Goal: Task Accomplishment & Management: Use online tool/utility

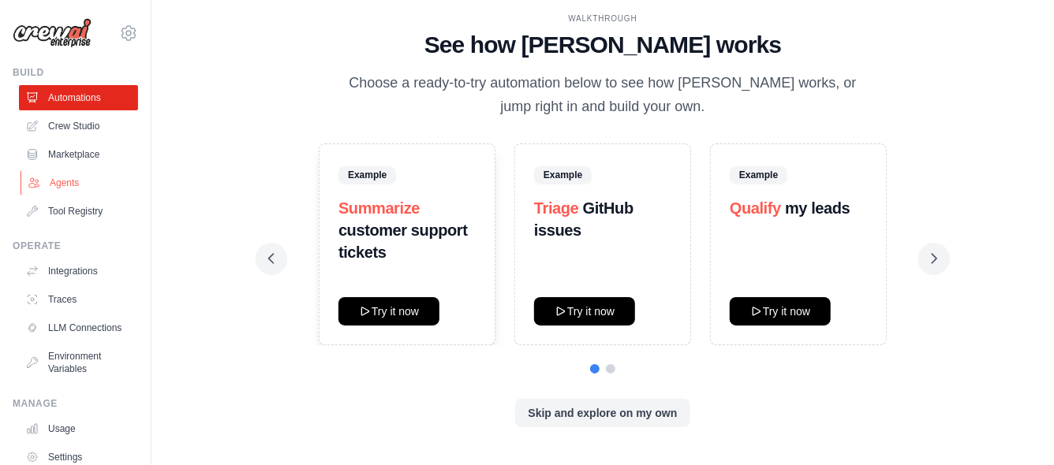
click at [73, 182] on link "Agents" at bounding box center [80, 182] width 119 height 25
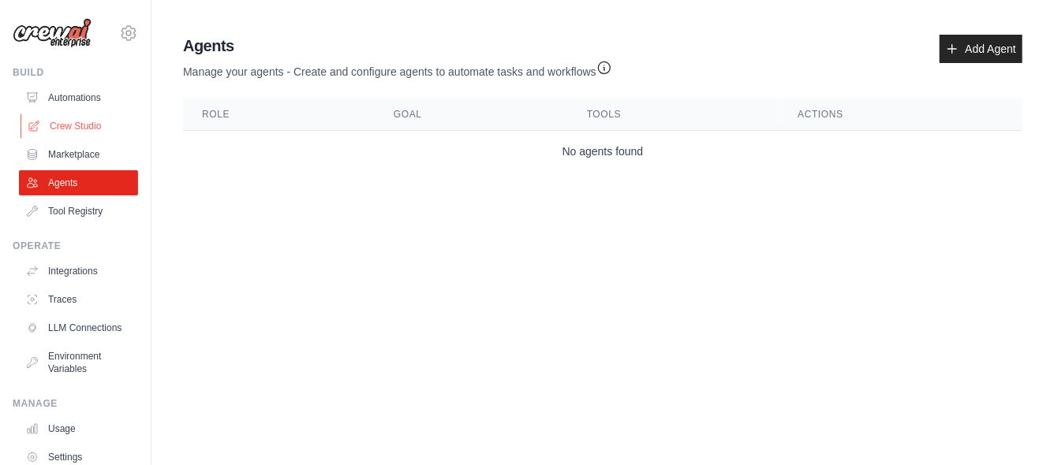
click at [54, 126] on link "Crew Studio" at bounding box center [80, 126] width 119 height 25
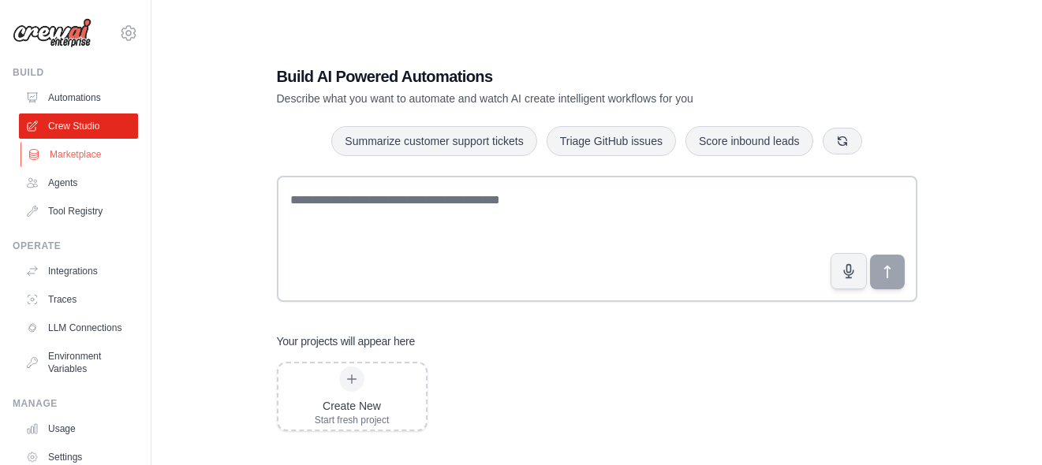
click at [75, 155] on link "Marketplace" at bounding box center [80, 154] width 119 height 25
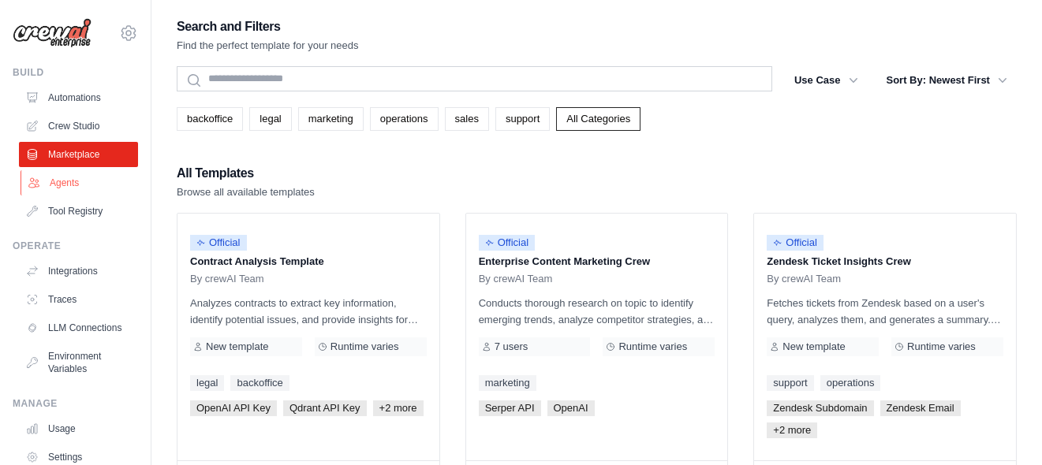
click at [56, 182] on link "Agents" at bounding box center [80, 182] width 119 height 25
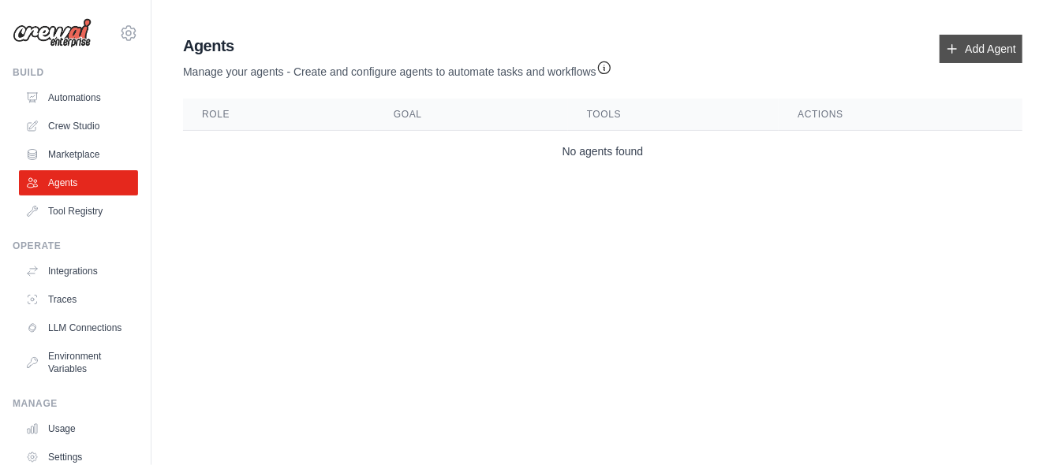
click at [986, 41] on link "Add Agent" at bounding box center [980, 49] width 83 height 28
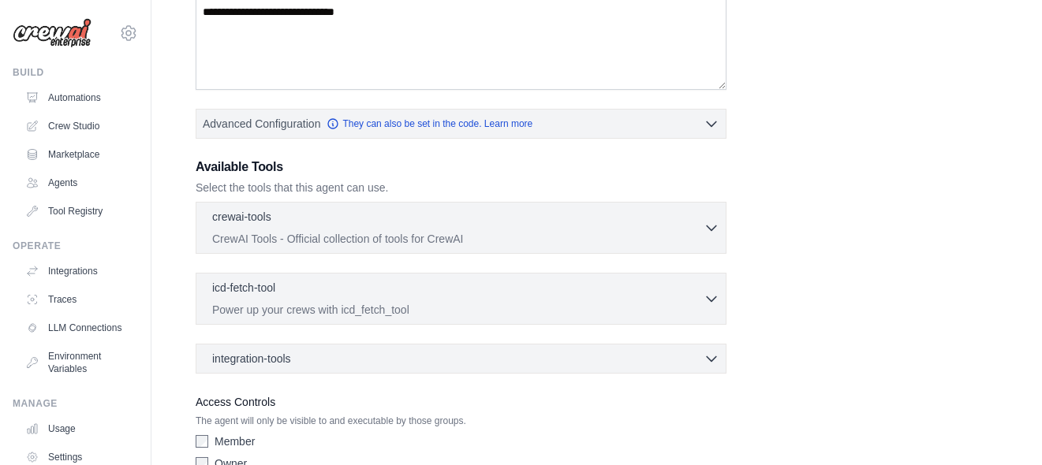
scroll to position [376, 0]
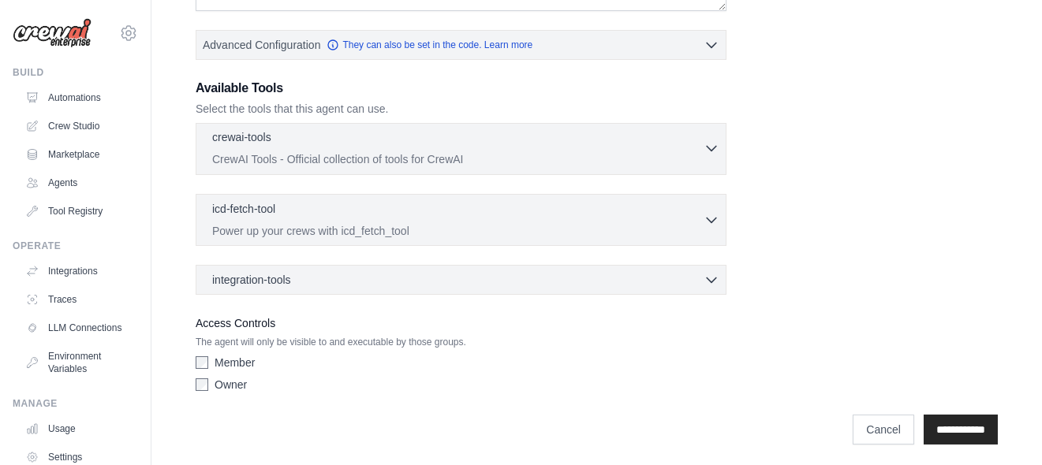
click at [710, 144] on icon "button" at bounding box center [712, 148] width 16 height 16
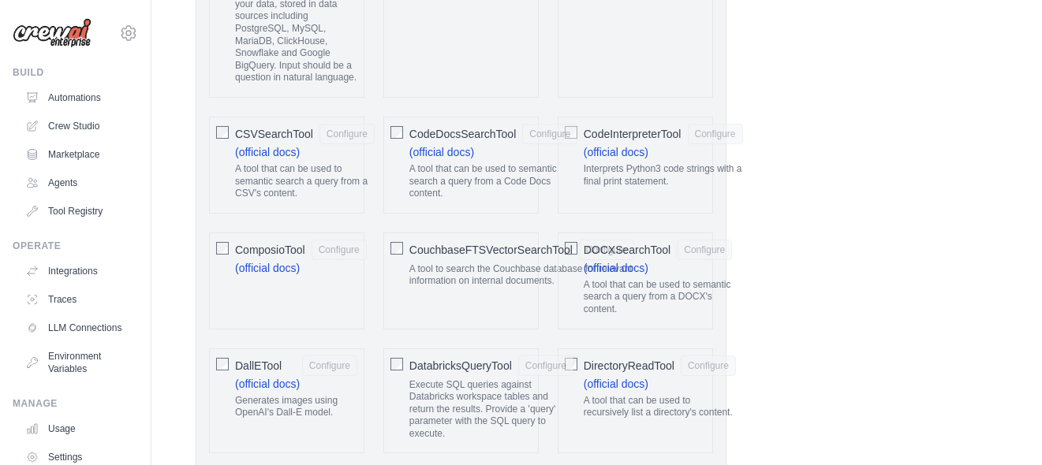
scroll to position [613, 0]
